Goal: Information Seeking & Learning: Find specific fact

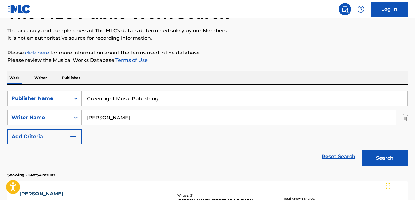
scroll to position [48, 0]
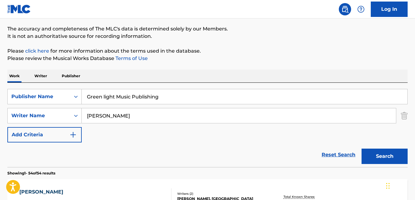
click at [163, 155] on div "Reset Search Search" at bounding box center [207, 154] width 400 height 25
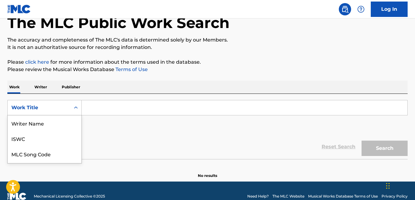
click at [76, 115] on div "8 results available. Use Up and Down to choose options, press Enter to select t…" at bounding box center [44, 107] width 74 height 15
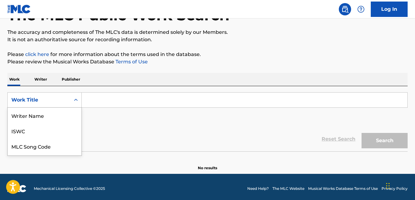
scroll to position [45, 0]
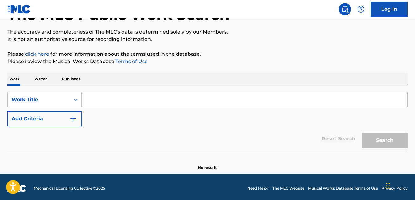
click at [71, 78] on p "Publisher" at bounding box center [71, 78] width 22 height 13
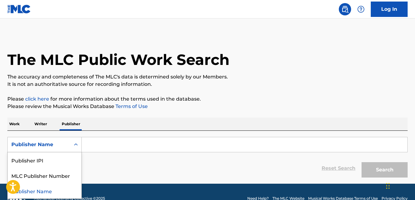
click at [73, 143] on icon "Search Form" at bounding box center [76, 144] width 6 height 6
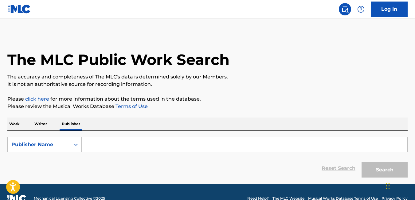
click at [103, 141] on input "Search Form" at bounding box center [245, 144] width 326 height 15
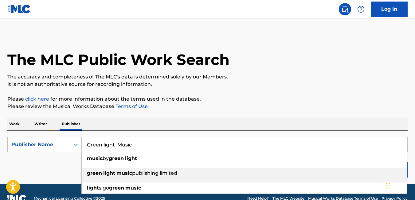
click at [135, 175] on span "publishing limited" at bounding box center [154, 173] width 45 height 6
type input "green light music publishing limited"
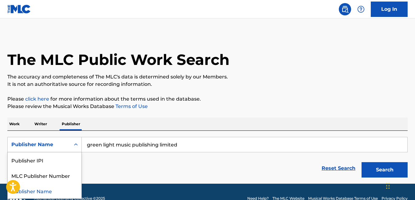
click at [77, 148] on div "Search Form" at bounding box center [75, 144] width 11 height 11
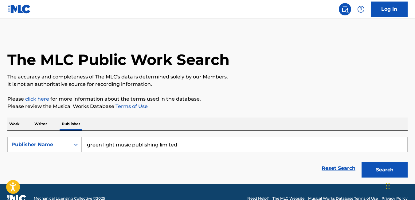
click at [77, 148] on div "Search Form" at bounding box center [75, 144] width 11 height 11
click at [18, 122] on p "Work" at bounding box center [14, 123] width 14 height 13
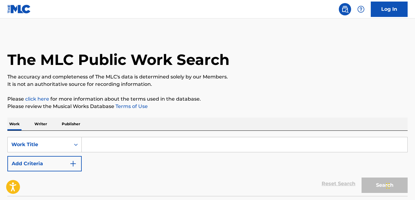
click at [72, 123] on p "Publisher" at bounding box center [71, 123] width 22 height 13
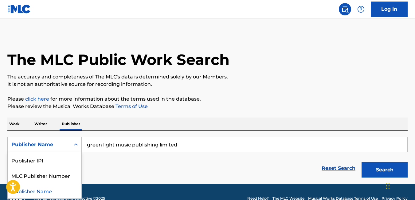
click at [77, 146] on icon "Search Form" at bounding box center [76, 144] width 6 height 6
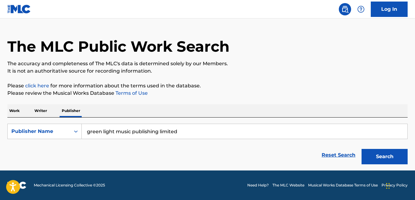
click at [98, 108] on div "Work Writer Publisher" at bounding box center [207, 110] width 400 height 13
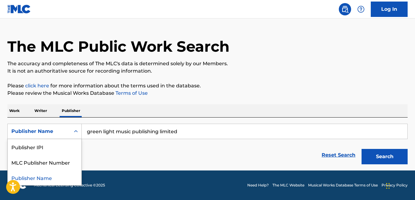
click at [76, 133] on icon "Search Form" at bounding box center [76, 131] width 6 height 6
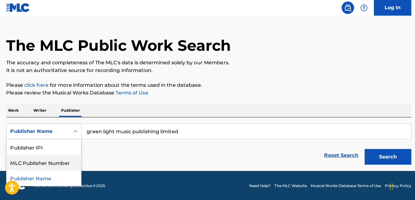
scroll to position [13, 0]
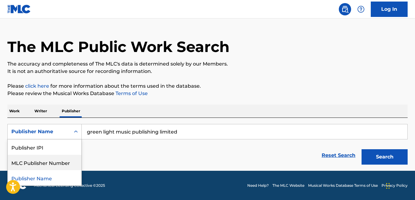
click at [40, 114] on p "Writer" at bounding box center [41, 110] width 16 height 13
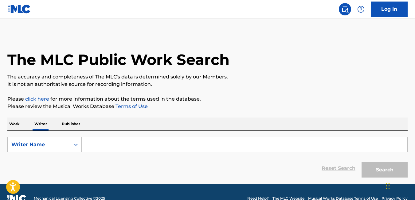
click at [76, 146] on icon "Search Form" at bounding box center [76, 144] width 6 height 6
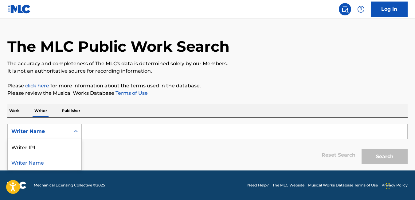
click at [52, 166] on div "Writer Name" at bounding box center [45, 161] width 74 height 15
click at [67, 111] on p "Publisher" at bounding box center [71, 110] width 22 height 13
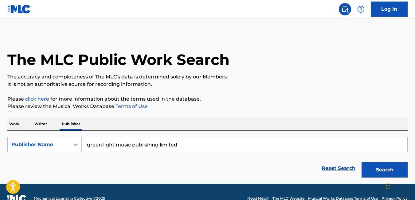
click at [94, 145] on input "green light music publishing limited" at bounding box center [245, 144] width 326 height 15
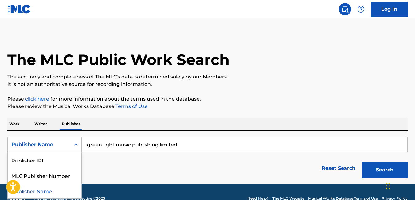
click at [52, 142] on div "Publisher Name" at bounding box center [38, 144] width 55 height 7
click at [169, 144] on input "green light music publishing limited" at bounding box center [245, 144] width 326 height 15
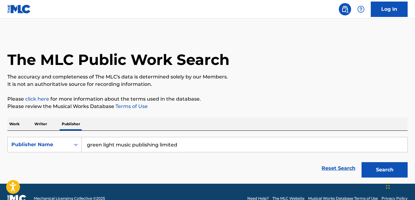
click at [386, 169] on button "Search" at bounding box center [385, 169] width 46 height 15
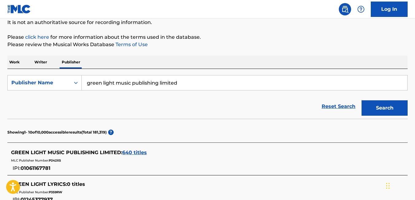
scroll to position [66, 0]
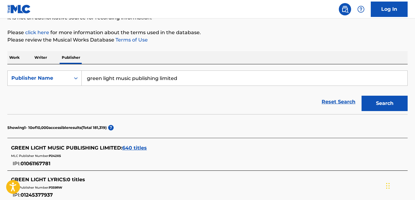
click at [80, 78] on div "Search Form" at bounding box center [75, 77] width 11 height 11
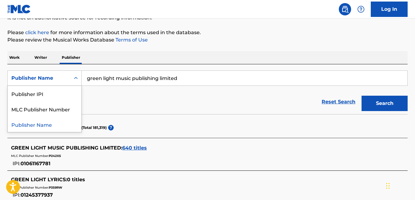
click at [40, 51] on p "Writer" at bounding box center [41, 57] width 16 height 13
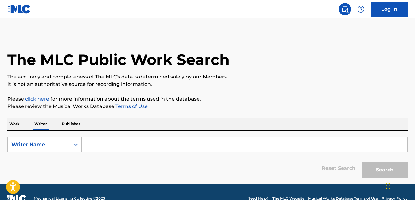
click at [77, 123] on p "Publisher" at bounding box center [71, 123] width 22 height 13
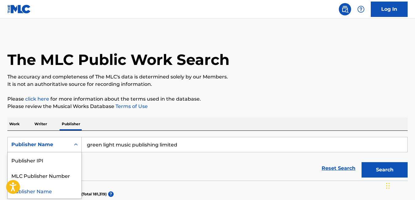
click at [75, 145] on icon "Search Form" at bounding box center [76, 144] width 6 height 6
click at [64, 192] on div "Publisher Name" at bounding box center [45, 190] width 74 height 15
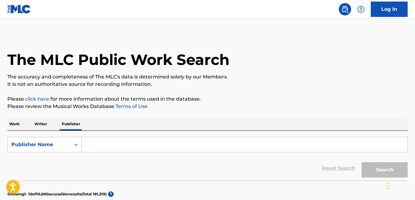
click at [39, 124] on p "Writer" at bounding box center [41, 123] width 16 height 13
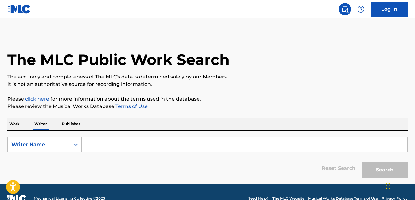
click at [200, 144] on input "Search Form" at bounding box center [245, 144] width 326 height 15
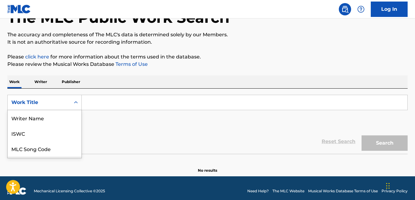
scroll to position [45, 0]
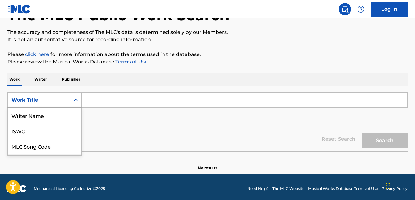
click at [76, 108] on div "8 results available. Use Up and Down to choose options, press Enter to select t…" at bounding box center [44, 99] width 74 height 15
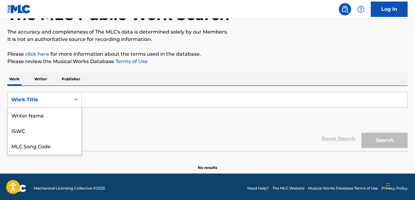
scroll to position [31, 0]
click at [50, 147] on div "Publisher Name" at bounding box center [45, 145] width 74 height 15
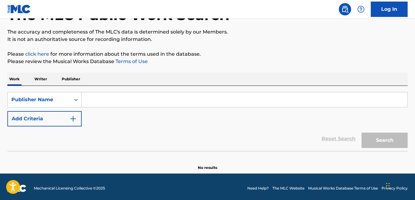
click at [71, 119] on img "Search Form" at bounding box center [72, 118] width 7 height 7
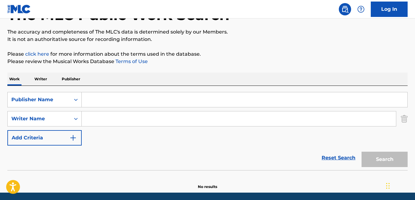
click at [105, 102] on input "Search Form" at bounding box center [245, 99] width 326 height 15
type input "Green light Music Publishing"
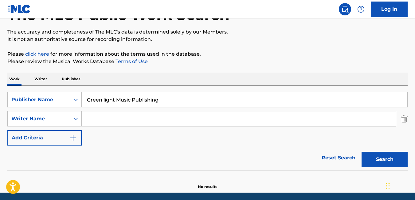
click at [112, 114] on input "Search Form" at bounding box center [239, 118] width 314 height 15
type input "MBANEFO CHUKWUDUMEBI"
click at [363, 156] on button "Search" at bounding box center [385, 158] width 46 height 15
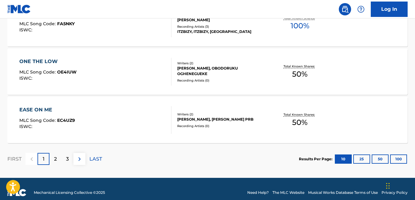
scroll to position [560, 0]
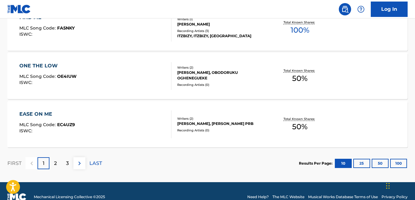
click at [399, 163] on button "100" at bounding box center [398, 163] width 17 height 9
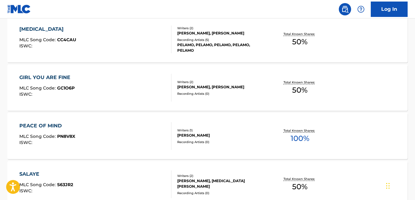
scroll to position [1842, 0]
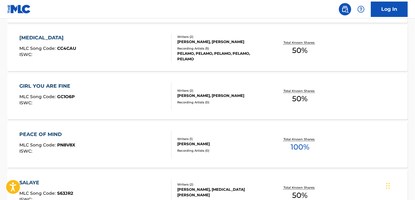
click at [257, 74] on div "GIRL YOU ARE FINE MLC Song Code : GC1O6P ISWC : Writers ( 2 ) CHUKWUDUMEBI MBAN…" at bounding box center [207, 96] width 400 height 46
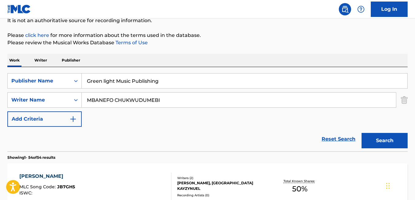
scroll to position [1972, 0]
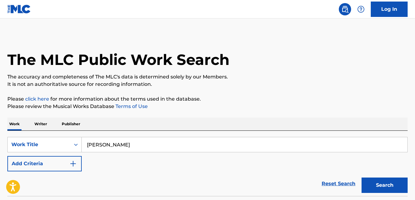
click at [125, 145] on input "emmanuel" at bounding box center [245, 144] width 326 height 15
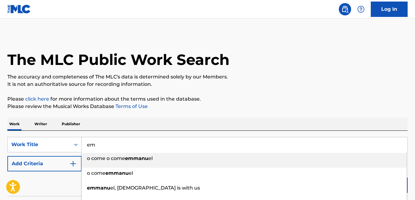
type input "e"
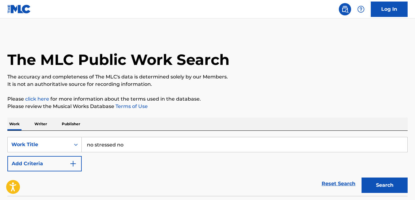
click at [132, 142] on input "no stressed no" at bounding box center [245, 144] width 326 height 15
type input "n"
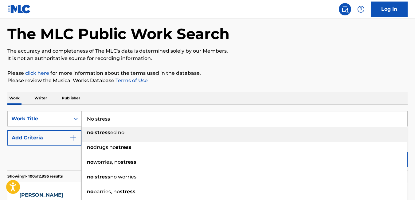
scroll to position [32, 0]
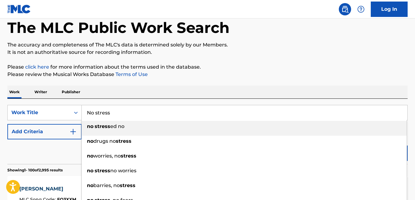
click at [384, 65] on p "Please click here for more information about the terms used in the database." at bounding box center [207, 66] width 400 height 7
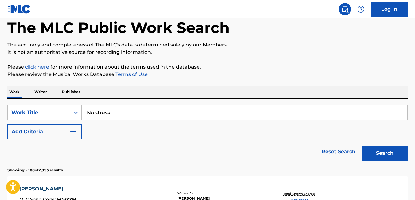
click at [384, 154] on button "Search" at bounding box center [385, 152] width 46 height 15
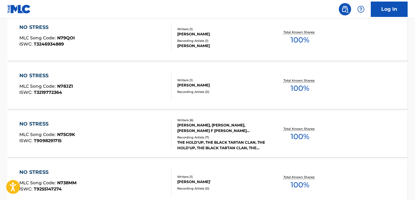
scroll to position [0, 0]
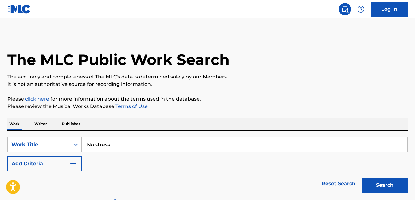
click at [145, 147] on input "No stress" at bounding box center [245, 144] width 326 height 15
type input "N"
type input "wine 4 me"
click at [373, 189] on button "Search" at bounding box center [385, 184] width 46 height 15
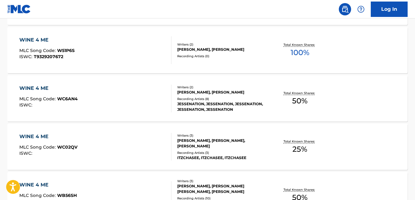
scroll to position [422, 0]
click at [107, 98] on div "WINE 4 ME MLC Song Code : WC6AN4 ISWC :" at bounding box center [95, 98] width 152 height 28
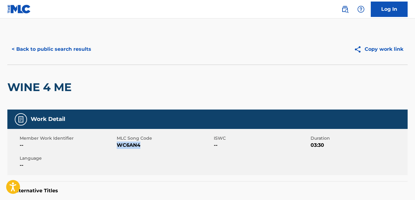
drag, startPoint x: 141, startPoint y: 144, endPoint x: 117, endPoint y: 147, distance: 23.9
click at [117, 147] on span "WC6AN4" at bounding box center [165, 144] width 96 height 7
copy span "WC6AN4"
click at [17, 48] on button "< Back to public search results" at bounding box center [51, 48] width 88 height 15
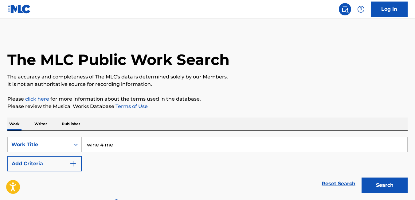
click at [217, 146] on input "wine 4 me" at bounding box center [245, 144] width 326 height 15
type input "w"
type input "on you"
click at [362, 177] on button "Search" at bounding box center [385, 184] width 46 height 15
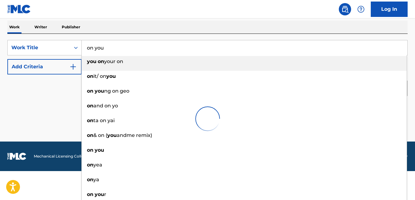
scroll to position [97, 0]
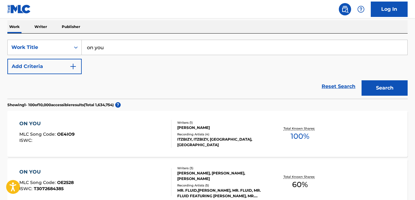
click at [47, 91] on div "Reset Search Search" at bounding box center [207, 86] width 400 height 25
click at [128, 139] on div "ON YOU MLC Song Code : OE4IO9 ISWC :" at bounding box center [95, 134] width 152 height 28
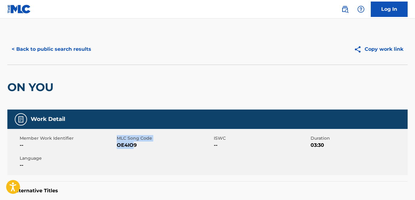
drag, startPoint x: 116, startPoint y: 145, endPoint x: 132, endPoint y: 145, distance: 16.6
click at [132, 145] on div "Member Work Identifier -- MLC Song Code OE4IO9 ISWC -- Duration 03:30 Language …" at bounding box center [207, 152] width 400 height 46
drag, startPoint x: 132, startPoint y: 145, endPoint x: 139, endPoint y: 145, distance: 6.8
click at [139, 145] on span "OE4IO9" at bounding box center [165, 144] width 96 height 7
drag, startPoint x: 138, startPoint y: 145, endPoint x: 116, endPoint y: 147, distance: 21.3
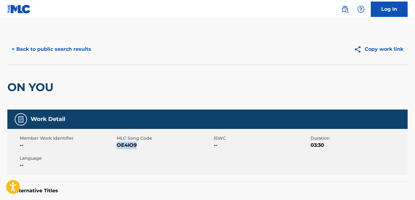
click at [117, 147] on span "OE4IO9" at bounding box center [165, 144] width 96 height 7
copy span "OE4IO9"
click at [18, 48] on button "< Back to public search results" at bounding box center [51, 48] width 88 height 15
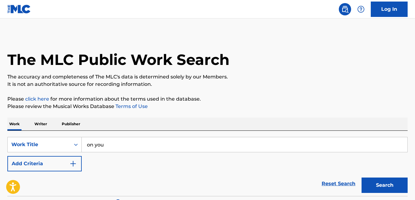
scroll to position [97, 0]
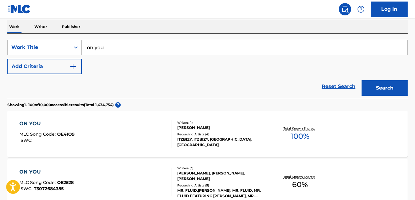
click at [125, 51] on input "on you" at bounding box center [245, 47] width 326 height 15
type input "o"
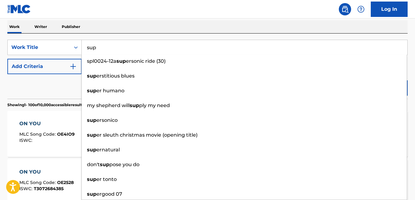
type input "sup"
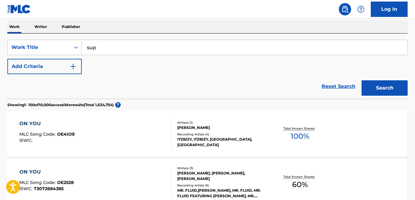
click at [67, 89] on div "Reset Search Search" at bounding box center [207, 86] width 400 height 25
click at [391, 86] on button "Search" at bounding box center [385, 87] width 46 height 15
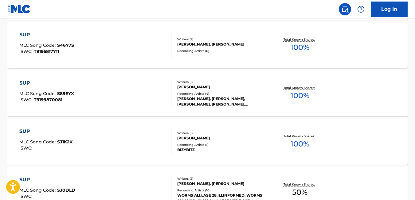
scroll to position [1203, 0]
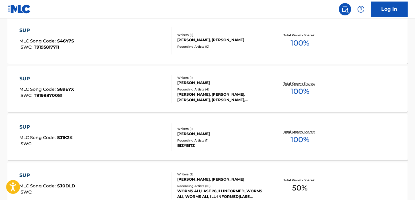
click at [246, 133] on div "CHUKWUDUMEBI MBANEFO" at bounding box center [221, 134] width 89 height 6
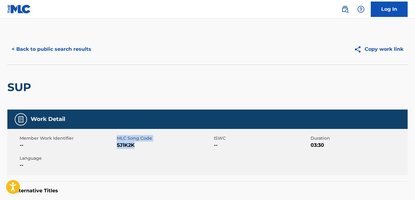
drag, startPoint x: 135, startPoint y: 146, endPoint x: 117, endPoint y: 149, distance: 17.7
click at [117, 149] on div "Member Work Identifier -- MLC Song Code SJ1K2K ISWC -- Duration 03:30 Language …" at bounding box center [207, 152] width 400 height 46
copy span "SJ1K2K"
click at [335, 61] on div "< Back to public search results Copy work link" at bounding box center [207, 49] width 400 height 31
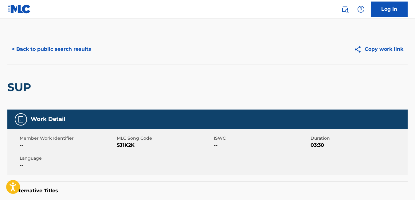
click at [12, 48] on button "< Back to public search results" at bounding box center [51, 48] width 88 height 15
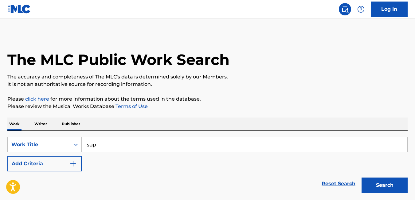
click at [105, 147] on input "sup" at bounding box center [245, 144] width 326 height 15
type input "s"
click at [370, 185] on button "Search" at bounding box center [385, 184] width 46 height 15
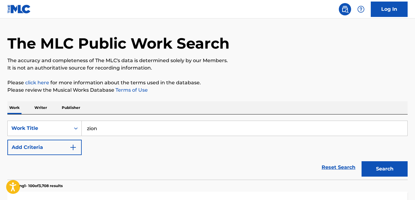
scroll to position [33, 0]
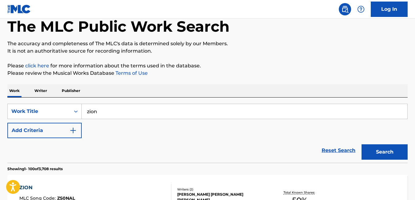
click at [246, 108] on input "zion" at bounding box center [245, 111] width 326 height 15
type input "z"
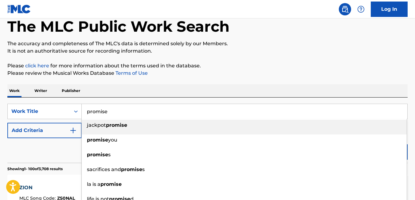
type input "promise"
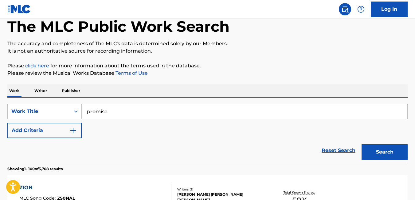
click at [311, 85] on div "Work Writer Publisher" at bounding box center [207, 90] width 400 height 13
click at [378, 150] on button "Search" at bounding box center [385, 151] width 46 height 15
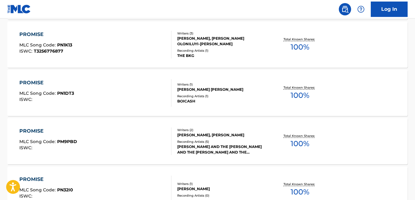
scroll to position [1592, 0]
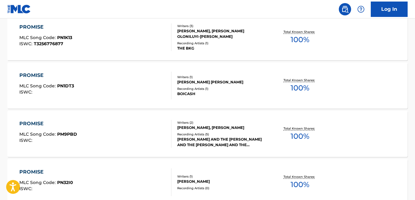
click at [238, 173] on div "PROMISE MLC Song Code : PN32I0 ISWC : Writers ( 1 ) CESARE AUGUSTO GIORGINI Rec…" at bounding box center [207, 182] width 400 height 46
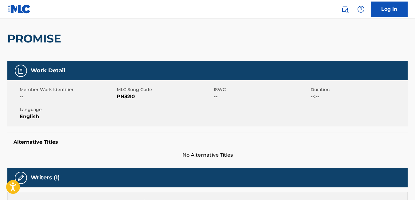
scroll to position [51, 0]
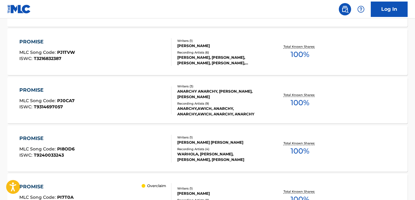
scroll to position [4186, 0]
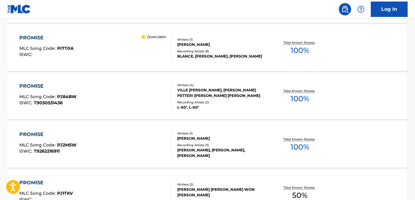
click at [264, 166] on div "PROMISE MLC Song Code : PJ2M5W ISWC : T9262216911 Writers ( 1 ) KATHY SPAARGARE…" at bounding box center [207, 144] width 400 height 46
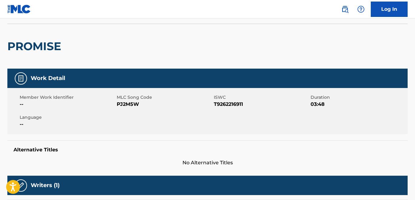
scroll to position [43, 0]
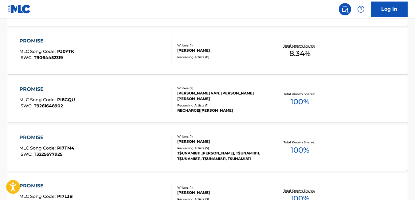
scroll to position [4595, 0]
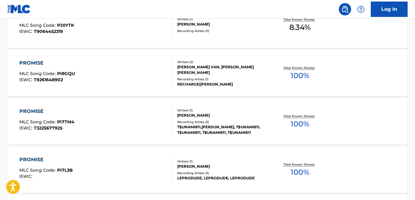
click at [326, 141] on div "PROMISE MLC Song Code : PI7TM4 ISWC : T3225677925 Writers ( 1 ) ANTONIO COLEMAN…" at bounding box center [207, 121] width 400 height 46
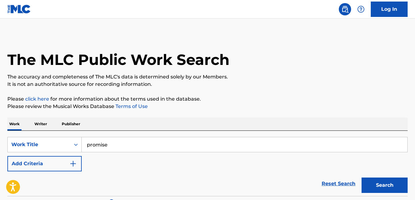
click at [326, 141] on input "promise" at bounding box center [245, 144] width 326 height 15
type input "p"
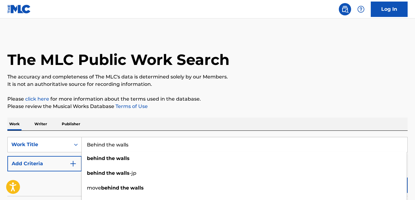
type input "Behind the walls"
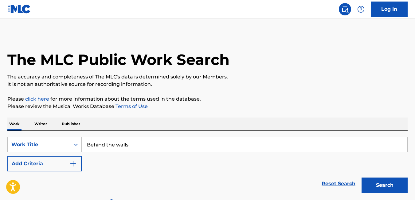
click at [272, 105] on p "Please review the Musical Works Database Terms of Use" at bounding box center [207, 106] width 400 height 7
click at [367, 182] on button "Search" at bounding box center [385, 184] width 46 height 15
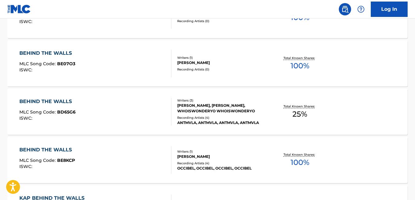
scroll to position [2339, 0]
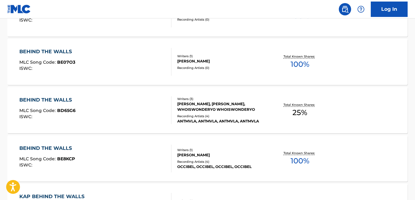
click at [334, 166] on div "BEHIND THE WALLS MLC Song Code : BE8KCP ISWC : Writers ( 1 ) CORENTIN CHANTRELL…" at bounding box center [207, 158] width 400 height 46
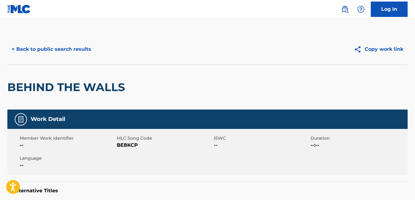
click at [23, 49] on button "< Back to public search results" at bounding box center [51, 48] width 88 height 15
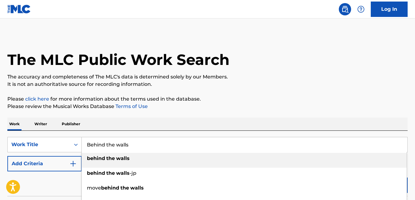
drag, startPoint x: 133, startPoint y: 143, endPoint x: 76, endPoint y: 134, distance: 57.6
click at [76, 134] on div "SearchWithCriteriad2690e75-de79-46ee-b594-6b6a96324d86 Work Title Behind the wa…" at bounding box center [207, 163] width 400 height 65
paste input "Neon Highlife"
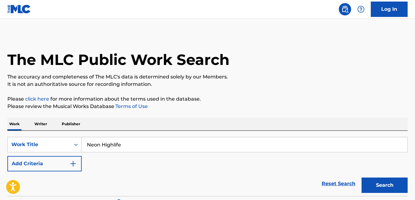
click at [370, 182] on button "Search" at bounding box center [385, 184] width 46 height 15
click at [375, 185] on button "Search" at bounding box center [385, 184] width 46 height 15
click at [329, 146] on input "Neon Highlife" at bounding box center [245, 144] width 326 height 15
type input "Neon Highlife"
click at [371, 187] on button "Search" at bounding box center [385, 184] width 46 height 15
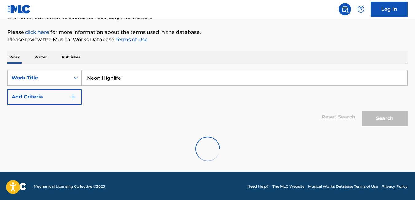
scroll to position [68, 0]
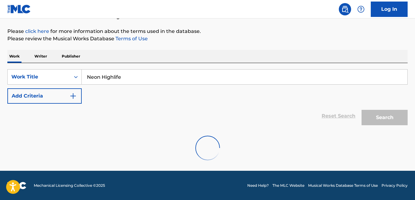
click at [385, 116] on div "Search" at bounding box center [382, 116] width 49 height 25
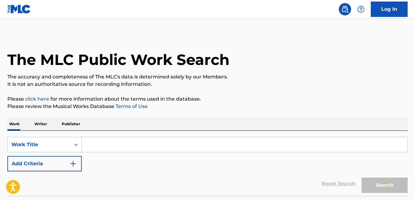
click at [159, 140] on input "Search Form" at bounding box center [245, 144] width 326 height 15
paste input "Neon Highlife"
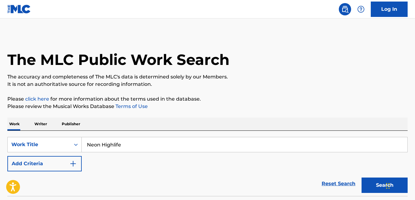
click at [374, 188] on button "Search" at bounding box center [385, 184] width 46 height 15
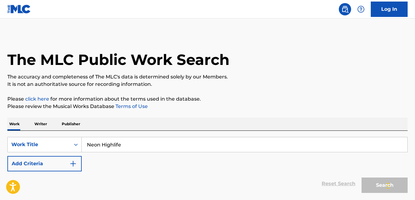
click at [374, 188] on div "Search" at bounding box center [382, 183] width 49 height 25
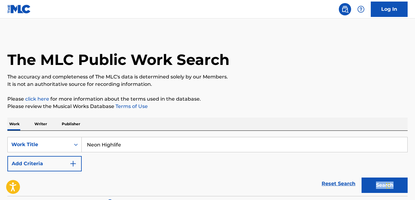
click at [374, 188] on button "Search" at bounding box center [385, 184] width 46 height 15
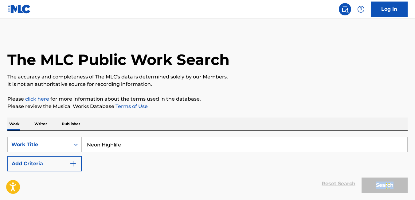
click at [374, 188] on div "Search" at bounding box center [382, 183] width 49 height 25
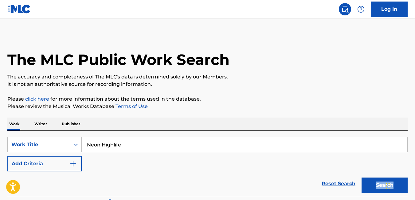
click at [374, 188] on button "Search" at bounding box center [385, 184] width 46 height 15
click at [369, 189] on button "Search" at bounding box center [385, 184] width 46 height 15
click at [192, 153] on div "SearchWithCriteriaa0e941cc-4ca8-44e0-85a2-33868c52ec88 Work Title Neon Highlife…" at bounding box center [207, 154] width 400 height 34
click at [378, 187] on button "Search" at bounding box center [385, 184] width 46 height 15
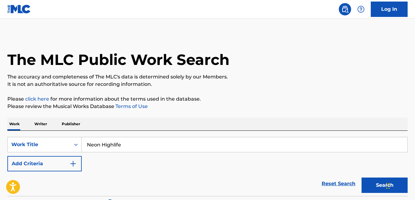
click at [378, 187] on button "Search" at bounding box center [385, 184] width 46 height 15
click at [216, 138] on input "Neon Highlife" at bounding box center [245, 144] width 326 height 15
click at [362, 177] on button "Search" at bounding box center [385, 184] width 46 height 15
click at [367, 181] on button "Search" at bounding box center [385, 184] width 46 height 15
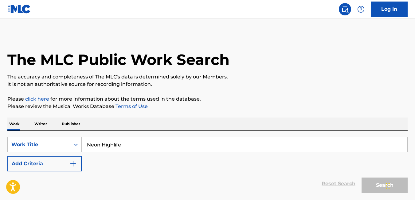
click at [367, 181] on div "Search" at bounding box center [382, 183] width 49 height 25
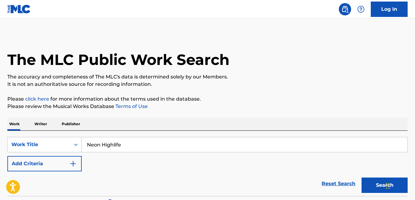
click at [367, 181] on button "Search" at bounding box center [385, 184] width 46 height 15
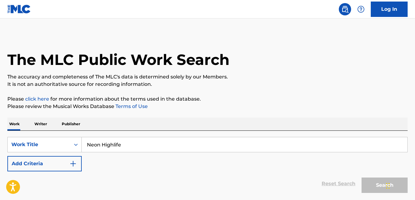
click at [367, 181] on div "Search" at bounding box center [382, 183] width 49 height 25
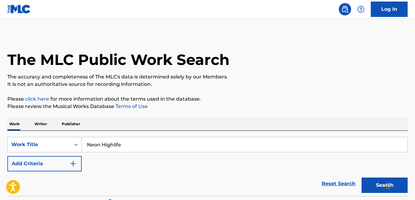
click at [367, 181] on button "Search" at bounding box center [385, 184] width 46 height 15
click at [260, 153] on div "SearchWithCriteriaa0e941cc-4ca8-44e0-85a2-33868c52ec88 Work Title Neon Highlife…" at bounding box center [207, 154] width 400 height 34
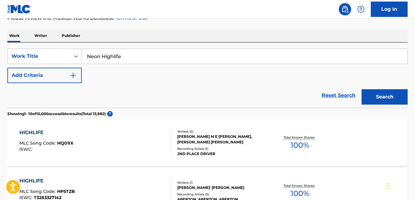
scroll to position [88, 0]
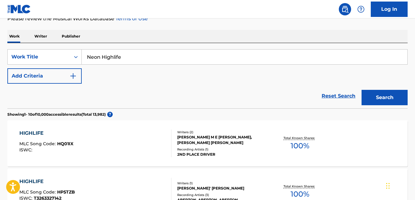
drag, startPoint x: 125, startPoint y: 56, endPoint x: 86, endPoint y: 52, distance: 38.6
click at [86, 52] on input "Neon Highlife" at bounding box center [245, 56] width 326 height 15
paste input "Quantum Danc"
click at [86, 52] on input "Quantum Dance" at bounding box center [245, 56] width 326 height 15
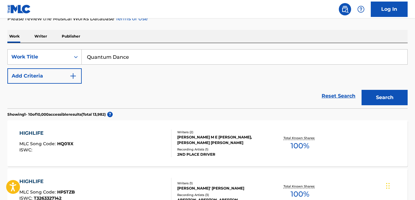
click at [387, 101] on button "Search" at bounding box center [385, 97] width 46 height 15
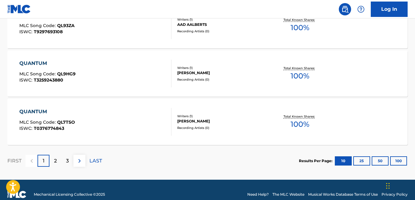
scroll to position [550, 0]
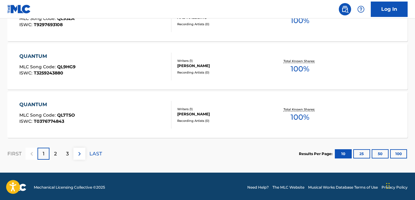
click at [403, 157] on button "100" at bounding box center [398, 153] width 17 height 9
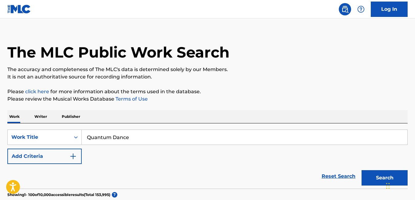
scroll to position [12, 0]
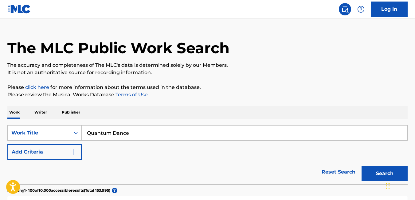
click at [239, 132] on input "Quantum Dance" at bounding box center [245, 132] width 326 height 15
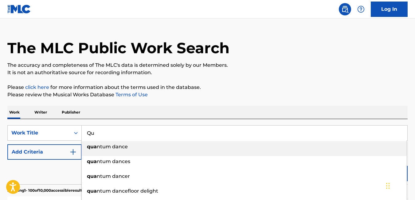
type input "Q"
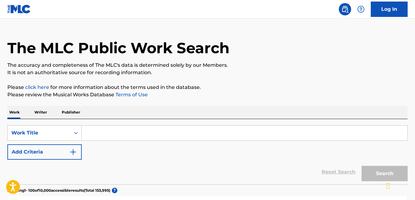
paste input "VibeCraft3030"
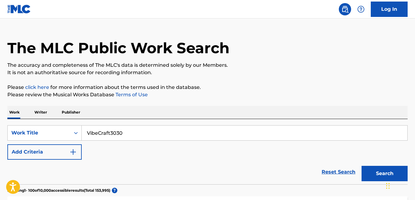
click at [374, 170] on button "Search" at bounding box center [385, 173] width 46 height 15
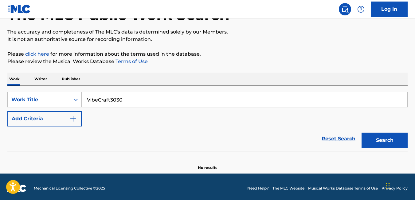
scroll to position [46, 0]
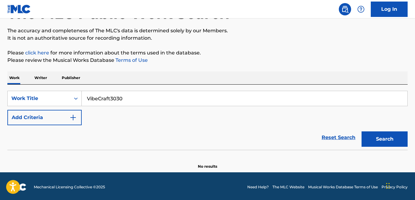
click at [385, 142] on button "Search" at bounding box center [385, 138] width 46 height 15
click at [382, 142] on button "Search" at bounding box center [385, 138] width 46 height 15
click at [378, 142] on button "Search" at bounding box center [385, 138] width 46 height 15
click at [98, 98] on input "VibeCraft3030" at bounding box center [245, 98] width 326 height 15
click at [376, 139] on button "Search" at bounding box center [385, 138] width 46 height 15
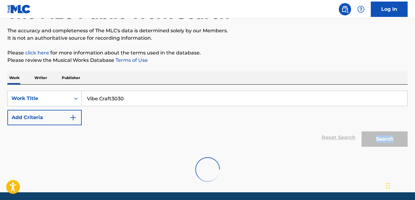
click at [376, 139] on div "Search" at bounding box center [382, 137] width 49 height 25
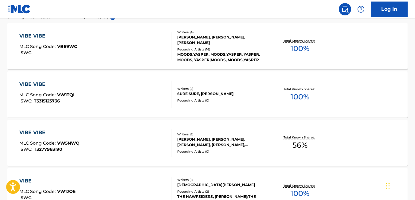
scroll to position [0, 0]
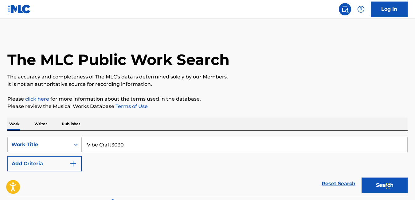
drag, startPoint x: 157, startPoint y: 143, endPoint x: 88, endPoint y: 145, distance: 69.1
click at [88, 145] on input "Vibe Craft3030" at bounding box center [245, 144] width 326 height 15
paste input "Spaceship"
click at [275, 104] on p "Please review the Musical Works Database Terms of Use" at bounding box center [207, 106] width 400 height 7
click at [371, 185] on button "Search" at bounding box center [385, 184] width 46 height 15
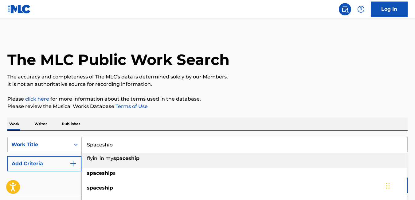
drag, startPoint x: 189, startPoint y: 143, endPoint x: 108, endPoint y: 142, distance: 80.8
click at [108, 142] on input "Spaceship" at bounding box center [245, 144] width 326 height 15
click at [115, 143] on input "Spaceship" at bounding box center [245, 144] width 326 height 15
type input "S"
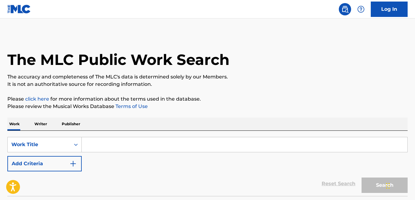
paste input "Tribal Frequency"
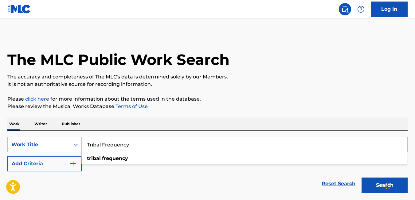
type input "Tribal Frequency"
click at [372, 183] on button "Search" at bounding box center [385, 184] width 46 height 15
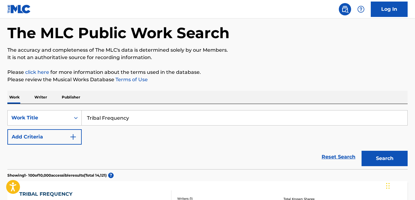
scroll to position [35, 0]
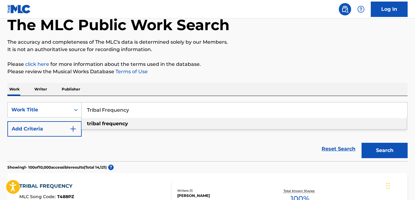
drag, startPoint x: 140, startPoint y: 115, endPoint x: 87, endPoint y: 129, distance: 55.2
click at [87, 129] on div "SearchWithCriteriaa0e941cc-4ca8-44e0-85a2-33868c52ec88 Work Title Tribal Freque…" at bounding box center [207, 119] width 400 height 34
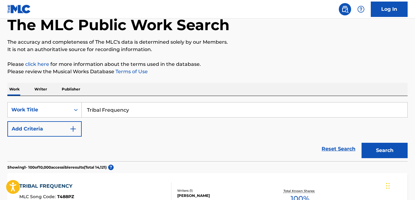
click at [383, 152] on button "Search" at bounding box center [385, 150] width 46 height 15
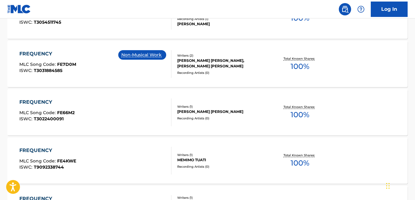
scroll to position [4364, 0]
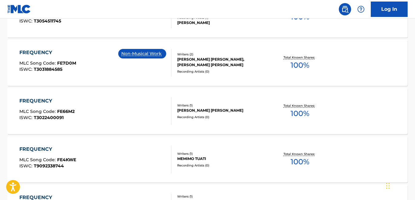
click at [55, 180] on div "FREQUENCY MLC Song Code : FE4KWE ISWC : T9092338744 Writers ( 1 ) MEMIMO TUATI …" at bounding box center [207, 159] width 400 height 46
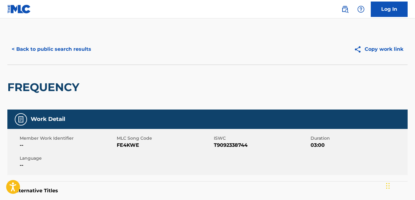
click at [14, 48] on button "< Back to public search results" at bounding box center [51, 48] width 88 height 15
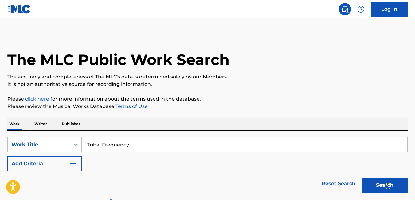
drag, startPoint x: 151, startPoint y: 143, endPoint x: 126, endPoint y: 151, distance: 26.3
click at [126, 151] on input "Tribal Frequency" at bounding box center [245, 144] width 326 height 15
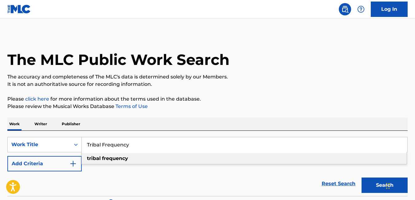
click at [130, 149] on input "Tribal Frequency" at bounding box center [245, 144] width 326 height 15
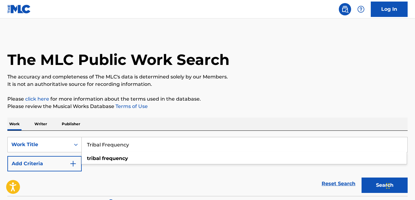
drag, startPoint x: 130, startPoint y: 149, endPoint x: 87, endPoint y: 166, distance: 46.6
click at [86, 166] on div "SearchWithCriteriaa0e941cc-4ca8-44e0-85a2-33868c52ec88 Work Title Tribal Freque…" at bounding box center [207, 154] width 400 height 34
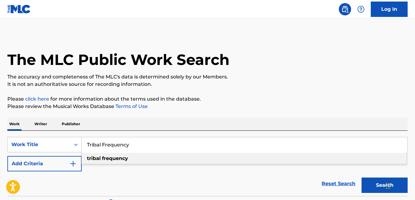
paste input "Digital Soul"
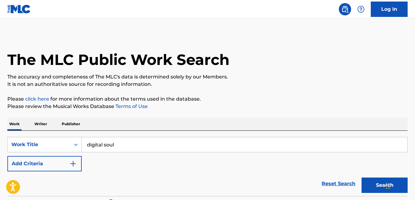
click at [370, 182] on button "Search" at bounding box center [385, 184] width 46 height 15
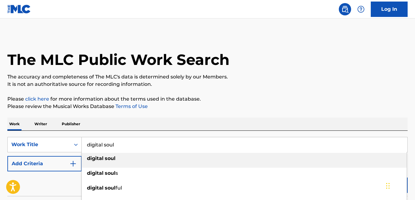
drag, startPoint x: 124, startPoint y: 145, endPoint x: 87, endPoint y: 141, distance: 37.4
click at [87, 141] on input "digital soul" at bounding box center [245, 144] width 326 height 15
paste input "Galactic Riddim"
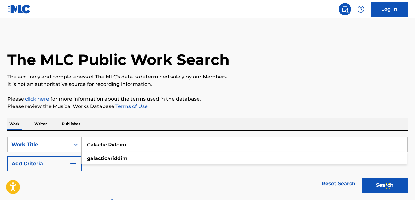
type input "Galactic Riddim"
click at [376, 183] on button "Search" at bounding box center [385, 184] width 46 height 15
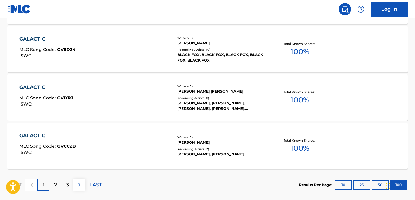
scroll to position [4893, 0]
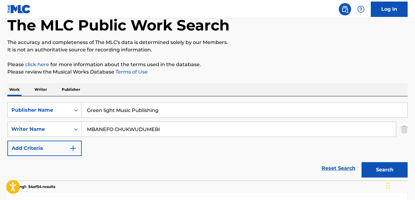
scroll to position [38, 0]
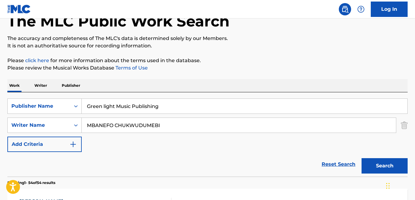
drag, startPoint x: 161, startPoint y: 126, endPoint x: 87, endPoint y: 123, distance: 74.7
click at [87, 123] on input "MBANEFO CHUKWUDUMEBI" at bounding box center [239, 125] width 314 height 15
paste input "ADESUNNOLA ADEBANJO"
click at [377, 164] on button "Search" at bounding box center [385, 165] width 46 height 15
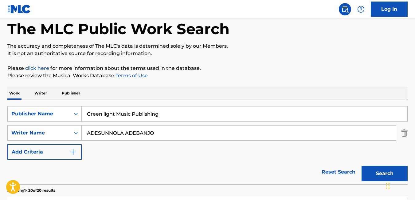
scroll to position [32, 0]
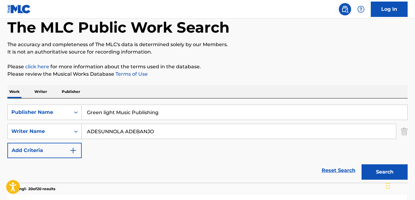
click at [249, 132] on input "ADESUNNOLA ADEBANJO" at bounding box center [239, 131] width 314 height 15
type input "A"
click at [378, 169] on button "Search" at bounding box center [385, 171] width 46 height 15
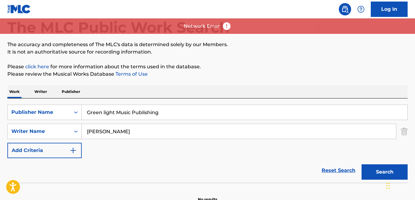
click at [383, 170] on button "Search" at bounding box center [385, 171] width 46 height 15
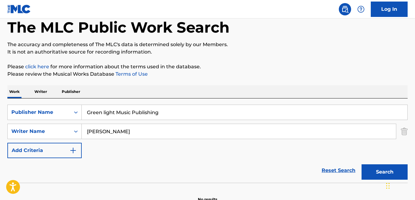
click at [383, 170] on button "Search" at bounding box center [385, 171] width 46 height 15
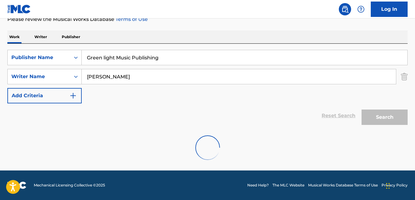
scroll to position [67, 0]
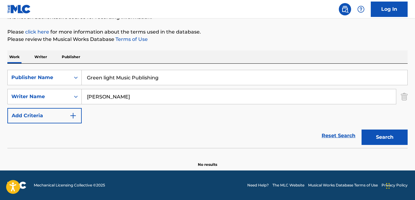
click at [386, 134] on button "Search" at bounding box center [385, 136] width 46 height 15
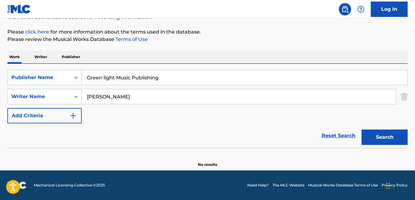
click at [378, 139] on button "Search" at bounding box center [385, 136] width 46 height 15
click at [134, 100] on input "JUSTIN IGE" at bounding box center [239, 96] width 314 height 15
click at [362, 129] on button "Search" at bounding box center [385, 136] width 46 height 15
click at [396, 141] on button "Search" at bounding box center [385, 136] width 46 height 15
click at [101, 98] on input "Justin ige" at bounding box center [239, 96] width 314 height 15
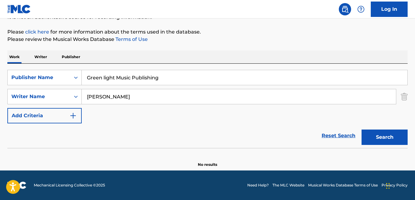
click at [376, 138] on button "Search" at bounding box center [385, 136] width 46 height 15
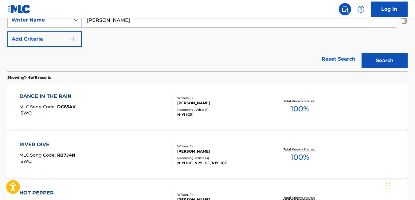
scroll to position [144, 0]
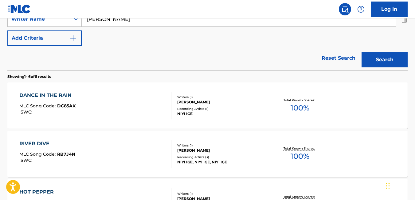
drag, startPoint x: 165, startPoint y: 24, endPoint x: 75, endPoint y: 34, distance: 90.0
click at [75, 34] on div "SearchWithCriteria1ea1c016-7a1c-46ea-8e77-f8a558d4018a Publisher Name Green lig…" at bounding box center [207, 18] width 400 height 53
paste input "Hembadoon Morenike Peter - Thomas"
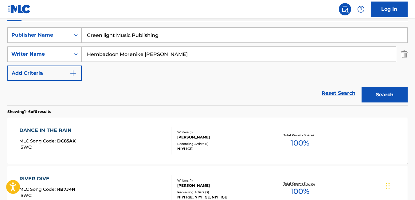
scroll to position [113, 0]
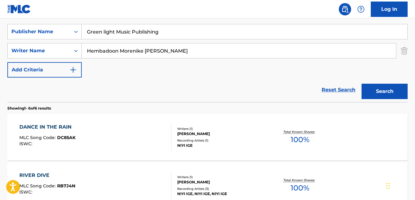
click at [378, 98] on button "Search" at bounding box center [385, 91] width 46 height 15
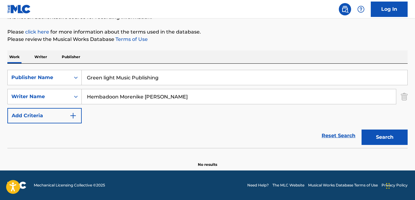
scroll to position [67, 0]
click at [119, 98] on input "Hembadoon Morenike Peter - Thomas" at bounding box center [239, 96] width 314 height 15
click at [362, 129] on button "Search" at bounding box center [385, 136] width 46 height 15
click at [196, 96] on input "Hembadoon Morenike Peter - Thomas" at bounding box center [239, 96] width 314 height 15
click at [382, 143] on button "Search" at bounding box center [385, 136] width 46 height 15
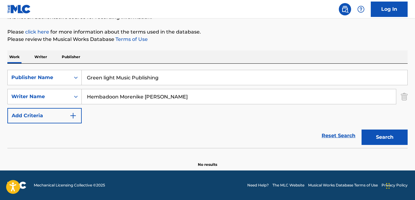
click at [186, 96] on input "Hembadoon Morenike Peter" at bounding box center [239, 96] width 314 height 15
click at [394, 138] on button "Search" at bounding box center [385, 136] width 46 height 15
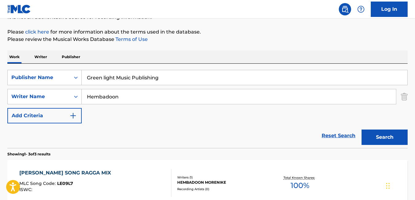
click at [202, 107] on div "SearchWithCriteria1ea1c016-7a1c-46ea-8e77-f8a558d4018a Publisher Name Green lig…" at bounding box center [207, 96] width 400 height 53
click at [190, 99] on input "Hembadoon" at bounding box center [239, 96] width 314 height 15
type input "Hembadoon Morenike"
click at [379, 132] on button "Search" at bounding box center [385, 136] width 46 height 15
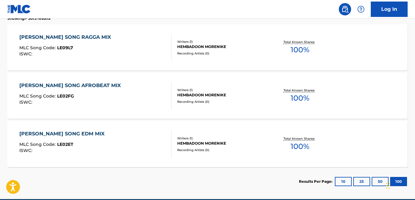
scroll to position [206, 0]
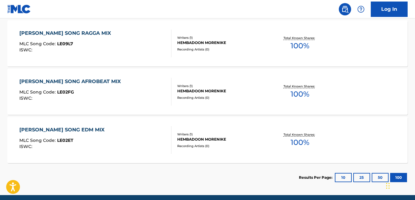
click at [266, 104] on div "LESLIE'S SONG AFROBEAT MIX MLC Song Code : LE02FG ISWC : Writers ( 1 ) HEMBADOO…" at bounding box center [207, 92] width 400 height 46
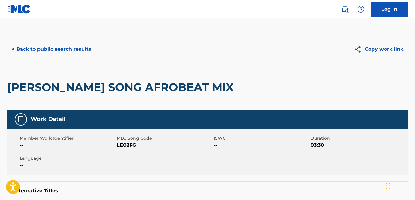
click at [14, 48] on button "< Back to public search results" at bounding box center [51, 48] width 88 height 15
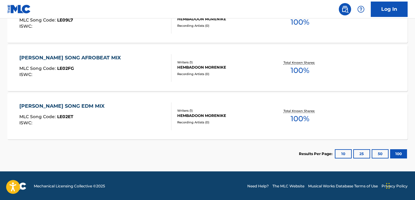
scroll to position [231, 0]
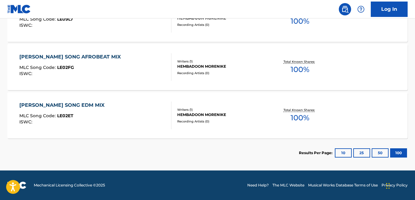
click at [257, 187] on link "Need Help?" at bounding box center [258, 185] width 22 height 6
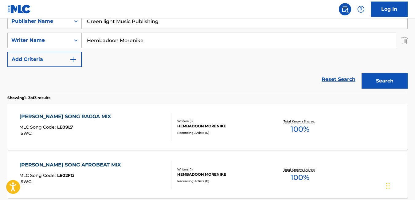
scroll to position [123, 0]
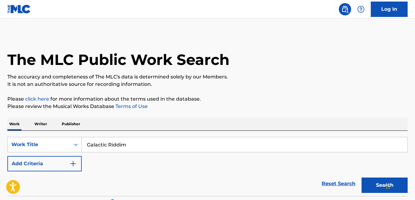
click at [304, 120] on div "Work Writer Publisher" at bounding box center [207, 123] width 400 height 13
click at [162, 145] on input "Galactic Riddim" at bounding box center [245, 144] width 326 height 15
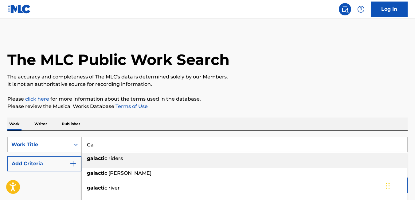
type input "G"
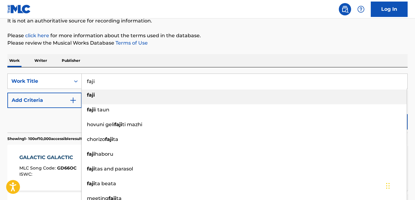
scroll to position [60, 0]
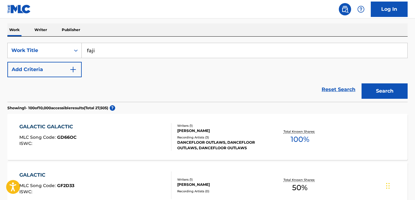
click at [384, 93] on button "Search" at bounding box center [385, 90] width 46 height 15
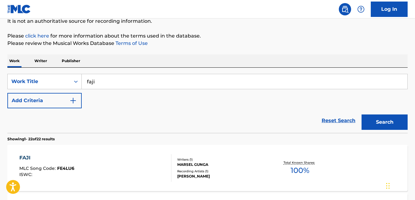
scroll to position [0, 0]
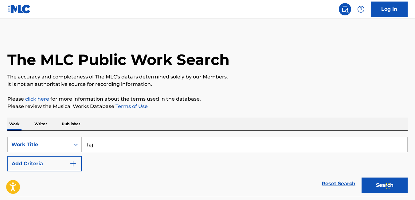
click at [159, 143] on input "faji" at bounding box center [245, 144] width 326 height 15
type input "f"
click at [202, 124] on div "Work Writer Publisher" at bounding box center [207, 123] width 400 height 13
click at [379, 188] on button "Search" at bounding box center [385, 184] width 46 height 15
click at [128, 139] on input "Too much" at bounding box center [245, 144] width 326 height 15
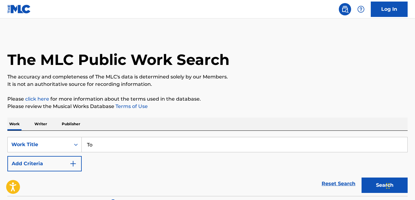
type input "T"
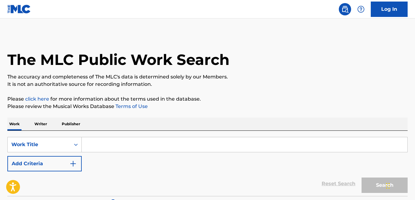
type input "s"
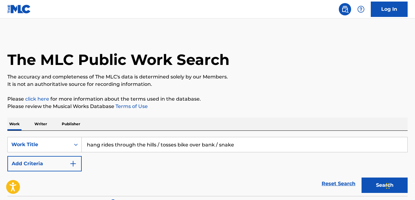
click at [240, 143] on input "hang rides through the hills / tosses bike over bank / snake" at bounding box center [245, 144] width 326 height 15
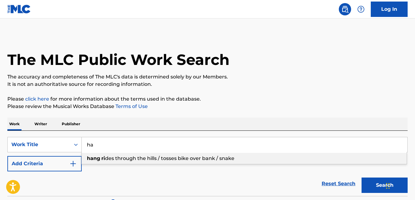
type input "h"
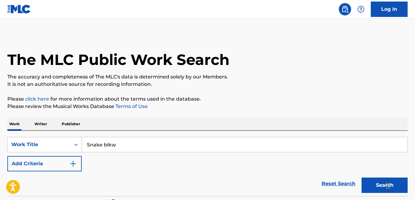
click at [198, 147] on input "Snake bikw" at bounding box center [245, 144] width 326 height 15
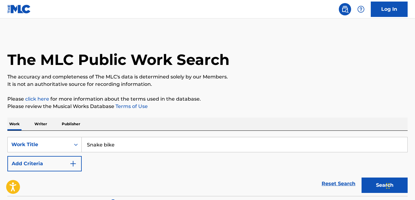
click at [376, 182] on button "Search" at bounding box center [385, 184] width 46 height 15
click at [225, 151] on input "Snake bike" at bounding box center [245, 144] width 326 height 15
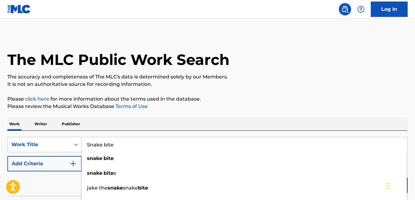
type input "Snake bite"
click at [248, 84] on p "It is not an authoritative source for recording information." at bounding box center [207, 83] width 400 height 7
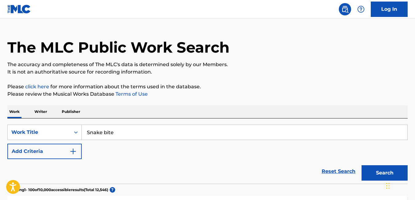
scroll to position [20, 0]
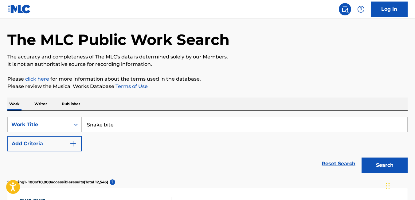
click at [384, 160] on button "Search" at bounding box center [385, 164] width 46 height 15
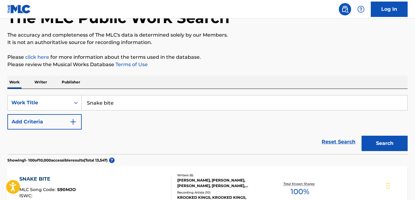
scroll to position [0, 0]
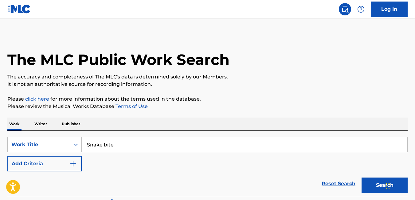
drag, startPoint x: 126, startPoint y: 150, endPoint x: 84, endPoint y: 151, distance: 42.7
click at [84, 151] on input "Snake bite" at bounding box center [245, 144] width 326 height 15
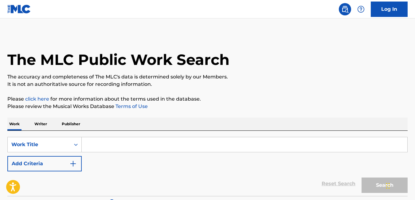
paste input "RIVER DIVE"
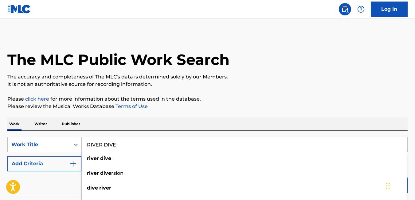
type input "RIVER DIVE"
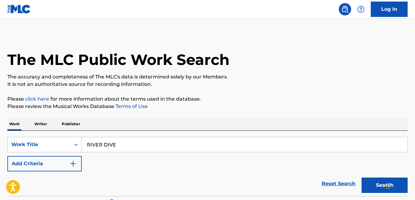
click at [297, 106] on p "Please review the Musical Works Database Terms of Use" at bounding box center [207, 106] width 400 height 7
click at [371, 187] on button "Search" at bounding box center [385, 184] width 46 height 15
click at [380, 187] on button "Search" at bounding box center [385, 184] width 46 height 15
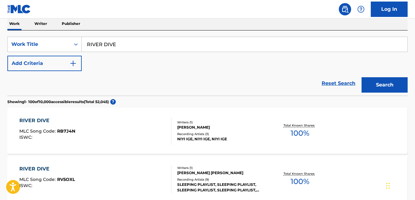
scroll to position [100, 0]
click at [96, 143] on div "RIVER DIVE MLC Song Code : RB7J4N ISWC :" at bounding box center [95, 130] width 152 height 28
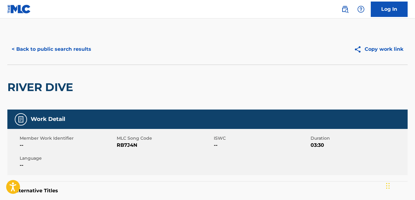
click at [12, 46] on button "< Back to public search results" at bounding box center [51, 48] width 88 height 15
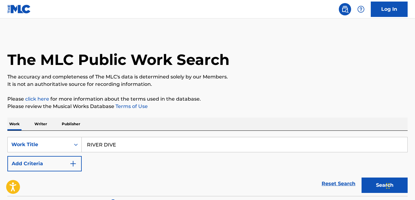
scroll to position [100, 0]
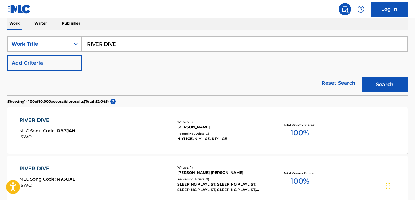
click at [129, 46] on input "RIVER DIVE" at bounding box center [245, 44] width 326 height 15
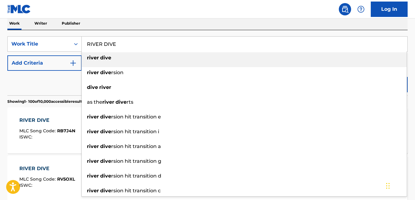
drag, startPoint x: 126, startPoint y: 43, endPoint x: 87, endPoint y: 43, distance: 39.3
click at [87, 43] on input "RIVER DIVE" at bounding box center [245, 44] width 326 height 15
paste input "KULE KULE HEMBA AYEM"
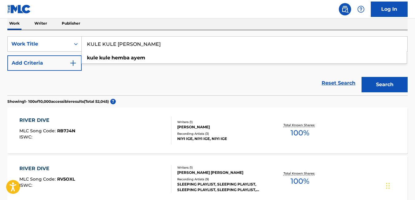
type input "KULE KULE HEMBA AYEM"
click at [208, 78] on div "Reset Search Search" at bounding box center [207, 83] width 400 height 25
click at [378, 89] on button "Search" at bounding box center [385, 84] width 46 height 15
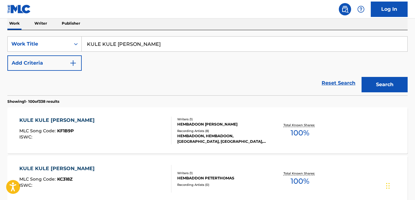
click at [378, 89] on button "Search" at bounding box center [385, 84] width 46 height 15
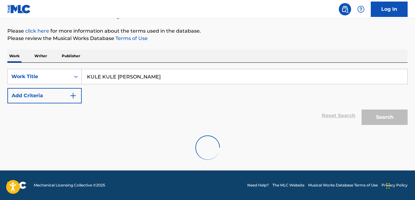
scroll to position [68, 0]
click at [378, 90] on div "SearchWithCriteriaa0e941cc-4ca8-44e0-85a2-33868c52ec88 Work Title KULE KULE HEM…" at bounding box center [207, 86] width 400 height 34
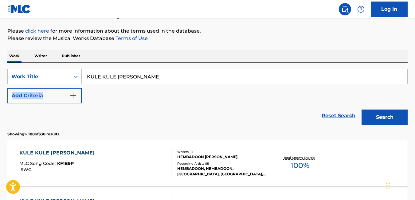
scroll to position [100, 0]
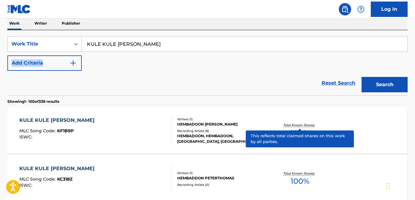
click at [159, 132] on div "KULE KULE HEMBA AYEM MLC Song Code : KF1B9P ISWC :" at bounding box center [95, 130] width 152 height 28
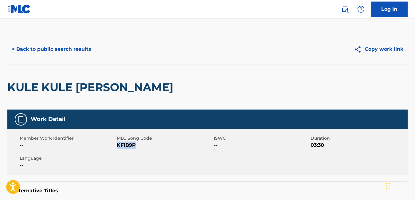
drag, startPoint x: 140, startPoint y: 146, endPoint x: 117, endPoint y: 148, distance: 23.2
click at [117, 148] on span "KF1B9P" at bounding box center [165, 144] width 96 height 7
copy span "KF1B9P"
click at [23, 50] on button "< Back to public search results" at bounding box center [51, 48] width 88 height 15
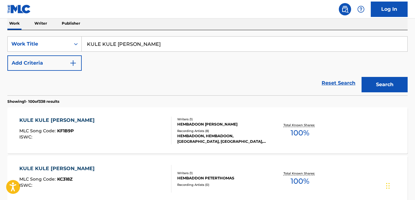
drag, startPoint x: 157, startPoint y: 45, endPoint x: 85, endPoint y: 45, distance: 71.9
click at [85, 45] on input "KULE KULE HEMBA AYEM" at bounding box center [245, 44] width 326 height 15
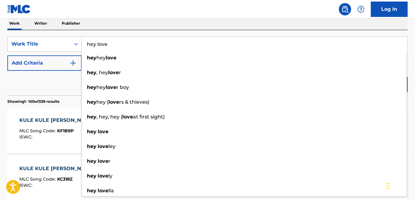
type input "hey love"
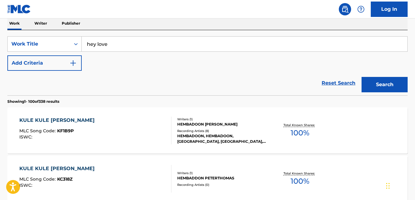
click at [149, 17] on nav "Log In" at bounding box center [207, 9] width 415 height 18
click at [381, 86] on button "Search" at bounding box center [385, 84] width 46 height 15
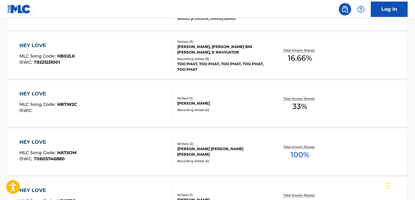
scroll to position [852, 0]
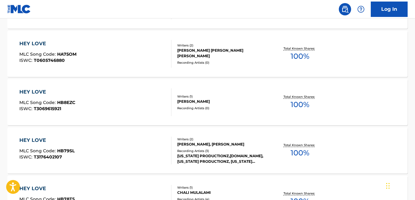
click at [265, 193] on div "CHALI MULALAMI" at bounding box center [221, 193] width 89 height 6
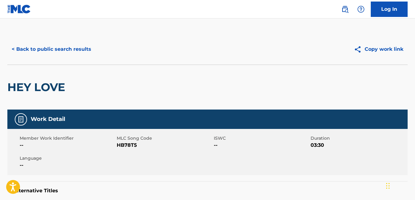
click at [14, 48] on button "< Back to public search results" at bounding box center [51, 48] width 88 height 15
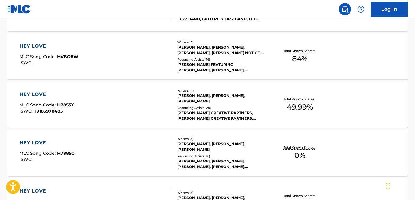
scroll to position [2877, 0]
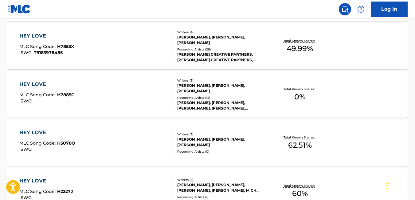
click at [251, 185] on div "JOSEPH BELMAATI, RASMUS SEEBACH, NICOLAI SEEBACH, TOODESHKI NEGIN DJAFARI, MICH…" at bounding box center [221, 187] width 89 height 11
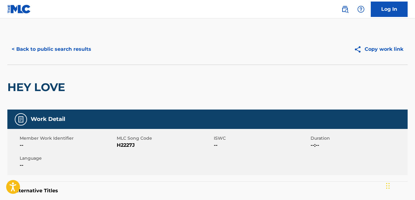
click at [14, 48] on button "< Back to public search results" at bounding box center [51, 48] width 88 height 15
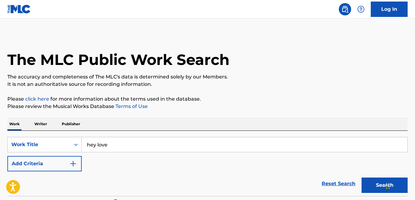
click at [138, 145] on input "hey love" at bounding box center [245, 144] width 326 height 15
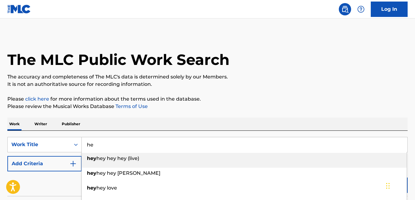
type input "h"
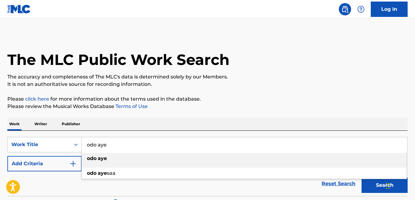
type input "odo aye"
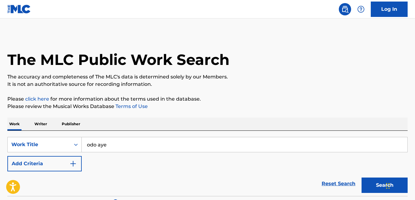
click at [271, 122] on div "Work Writer Publisher" at bounding box center [207, 123] width 400 height 13
click at [373, 179] on button "Search" at bounding box center [385, 184] width 46 height 15
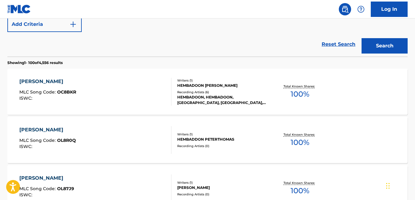
scroll to position [137, 0]
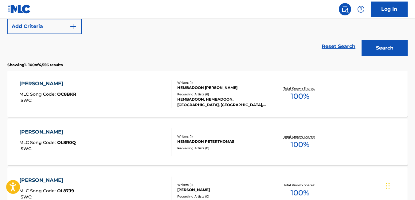
click at [100, 90] on div "ODO AYE MLC Song Code : OC8BKR ISWC :" at bounding box center [95, 94] width 152 height 28
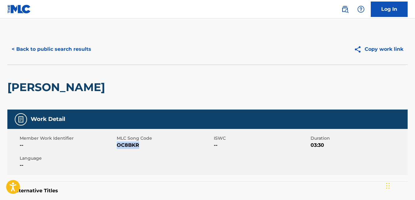
drag, startPoint x: 145, startPoint y: 147, endPoint x: 117, endPoint y: 149, distance: 27.7
click at [117, 149] on div "Member Work Identifier -- MLC Song Code OC8BKR ISWC -- Duration 03:30 Language …" at bounding box center [207, 152] width 400 height 46
copy span "OC8BKR"
click at [11, 48] on button "< Back to public search results" at bounding box center [51, 48] width 88 height 15
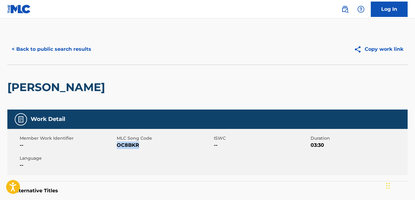
scroll to position [134, 0]
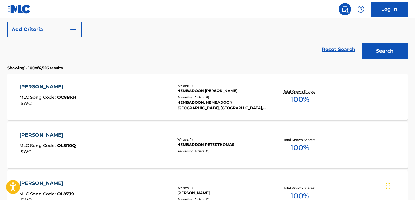
click at [108, 148] on div "ODO AYE MLC Song Code : OL8R0Q ISWC :" at bounding box center [95, 145] width 152 height 28
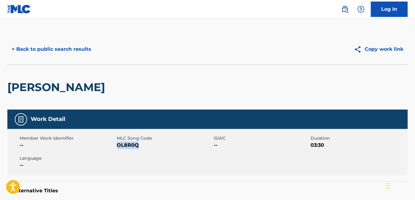
drag, startPoint x: 141, startPoint y: 143, endPoint x: 112, endPoint y: 138, distance: 28.9
click at [116, 146] on div "Member Work Identifier -- MLC Song Code OL8R0Q ISWC -- Duration 03:30 Language …" at bounding box center [207, 152] width 400 height 46
copy div "MLC Song Code OL8R0Q"
click at [141, 146] on span "OL8R0Q" at bounding box center [165, 144] width 96 height 7
drag, startPoint x: 138, startPoint y: 144, endPoint x: 118, endPoint y: 149, distance: 21.2
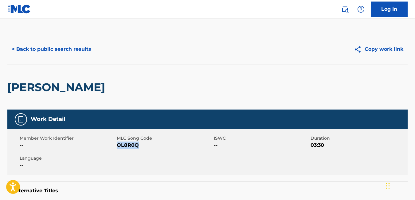
click at [118, 149] on div "Member Work Identifier -- MLC Song Code OL8R0Q ISWC -- Duration 03:30 Language …" at bounding box center [207, 152] width 400 height 46
copy span "OL8R0Q"
click at [17, 51] on button "< Back to public search results" at bounding box center [51, 48] width 88 height 15
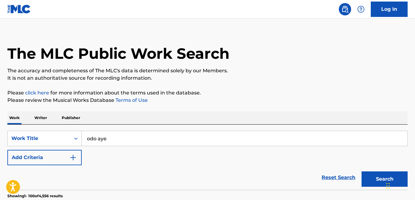
scroll to position [5, 0]
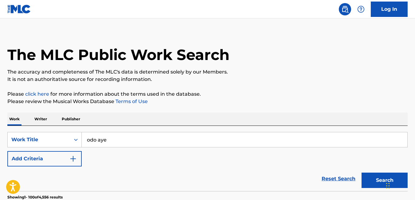
click at [111, 138] on input "odo aye" at bounding box center [245, 139] width 326 height 15
type input "o"
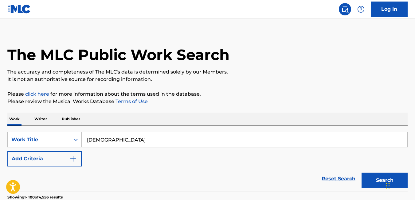
click at [372, 183] on button "Search" at bounding box center [385, 179] width 46 height 15
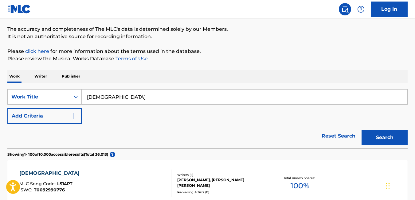
scroll to position [45, 0]
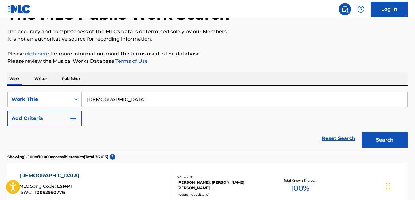
drag, startPoint x: 121, startPoint y: 103, endPoint x: 67, endPoint y: 109, distance: 54.8
click at [67, 109] on div "SearchWithCriteriaa0e941cc-4ca8-44e0-85a2-33868c52ec88 Work Title lady Add Crit…" at bounding box center [207, 109] width 400 height 34
paste input "LESLIE'S SONG"
type input "leslie's song"
click at [374, 137] on button "Search" at bounding box center [385, 139] width 46 height 15
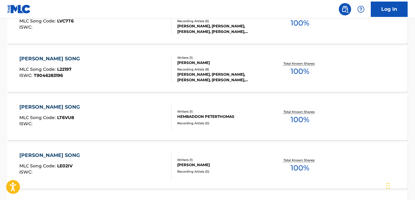
scroll to position [211, 0]
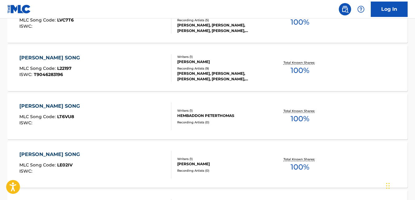
click at [162, 118] on div "LESLIE'S SONG MLC Song Code : LT6VU8 ISWC :" at bounding box center [95, 116] width 152 height 28
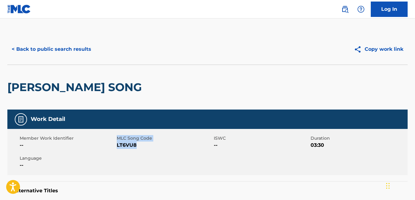
drag, startPoint x: 136, startPoint y: 147, endPoint x: 114, endPoint y: 148, distance: 21.9
click at [114, 148] on div "Member Work Identifier -- MLC Song Code LT6VU8 ISWC -- Duration 03:30 Language …" at bounding box center [207, 152] width 400 height 46
drag, startPoint x: 114, startPoint y: 148, endPoint x: 136, endPoint y: 146, distance: 21.9
click at [136, 146] on span "LT6VU8" at bounding box center [165, 144] width 96 height 7
drag, startPoint x: 136, startPoint y: 146, endPoint x: 117, endPoint y: 145, distance: 18.8
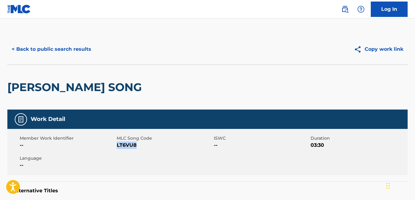
click at [117, 145] on span "LT6VU8" at bounding box center [165, 144] width 96 height 7
copy span "LT6VU8"
